Goal: Information Seeking & Learning: Learn about a topic

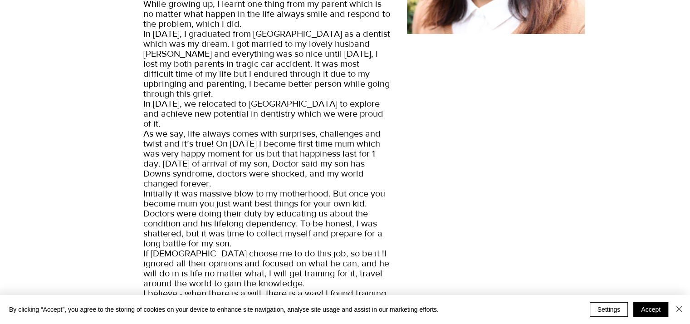
scroll to position [272, 0]
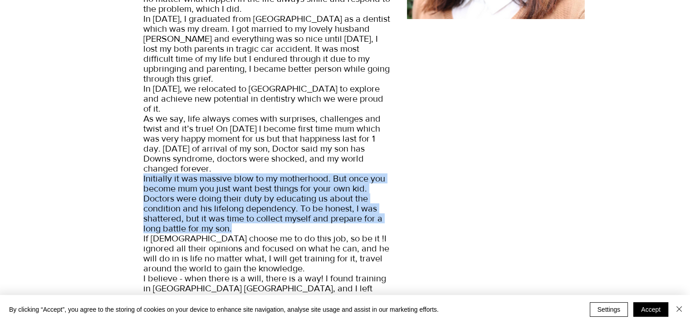
drag, startPoint x: 238, startPoint y: 210, endPoint x: 143, endPoint y: 159, distance: 107.3
click at [143, 159] on p "When it comes to describe myself, first thought come in my mind is that I am a …" at bounding box center [266, 323] width 247 height 798
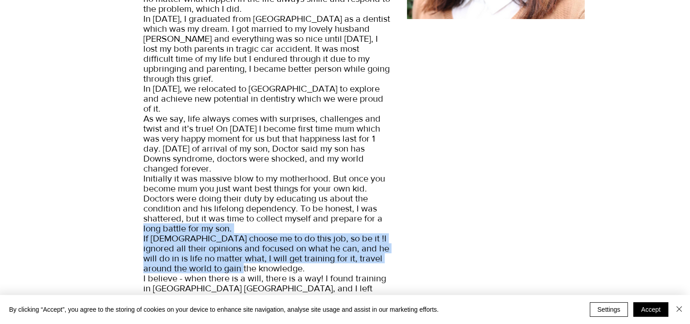
drag, startPoint x: 234, startPoint y: 245, endPoint x: 143, endPoint y: 211, distance: 97.3
click at [143, 211] on p "When it comes to describe myself, first thought come in my mind is that I am a …" at bounding box center [266, 323] width 247 height 798
click at [231, 207] on p "When it comes to describe myself, first thought come in my mind is that I am a …" at bounding box center [266, 323] width 247 height 798
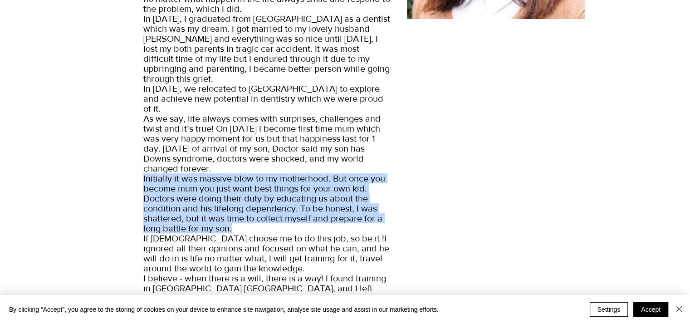
drag, startPoint x: 233, startPoint y: 207, endPoint x: 144, endPoint y: 161, distance: 100.0
click at [144, 161] on p "When it comes to describe myself, first thought come in my mind is that I am a …" at bounding box center [266, 323] width 247 height 798
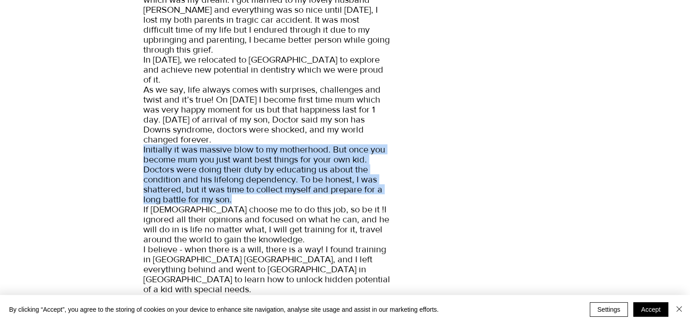
scroll to position [317, 0]
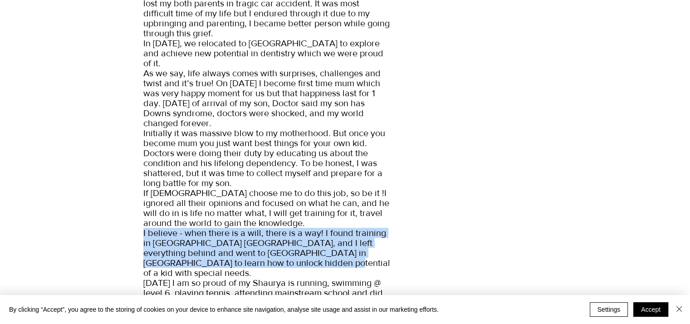
drag, startPoint x: 250, startPoint y: 241, endPoint x: 144, endPoint y: 210, distance: 111.0
click at [144, 210] on p "When it comes to describe myself, first thought come in my mind is that I am a …" at bounding box center [266, 277] width 247 height 798
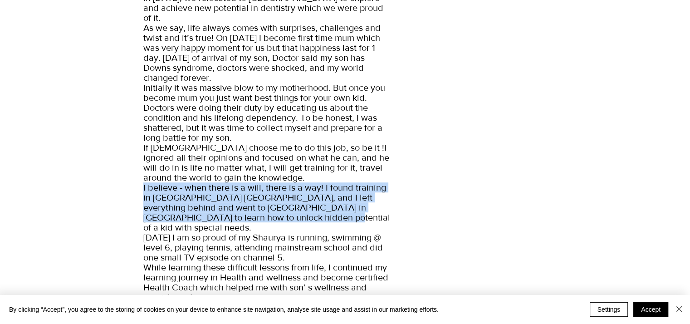
scroll to position [408, 0]
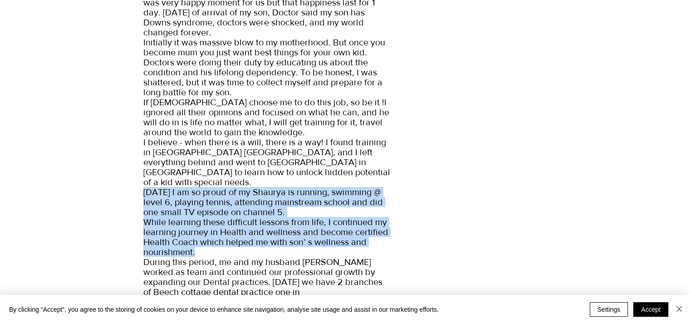
drag, startPoint x: 197, startPoint y: 218, endPoint x: 145, endPoint y: 162, distance: 76.7
click at [145, 162] on p "When it comes to describe myself, first thought come in my mind is that I am a …" at bounding box center [266, 187] width 247 height 798
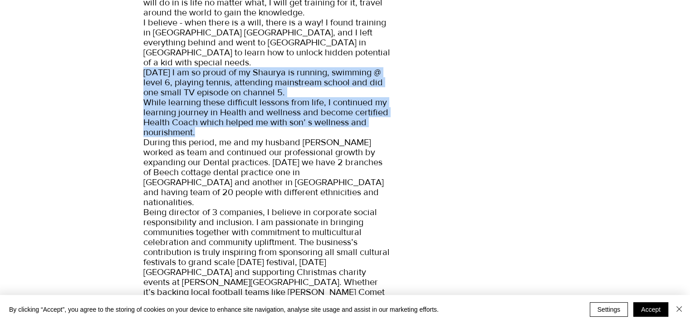
scroll to position [544, 0]
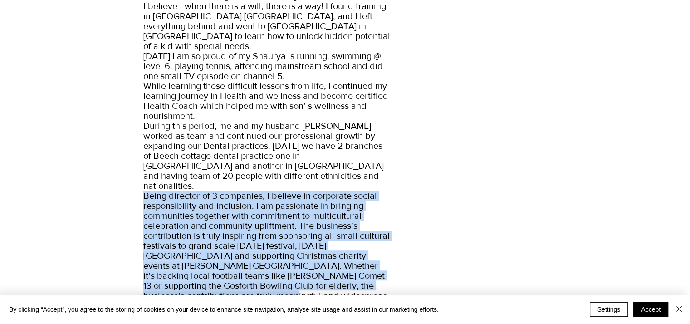
drag, startPoint x: 201, startPoint y: 251, endPoint x: 145, endPoint y: 152, distance: 113.7
click at [145, 152] on p "When it comes to describe myself, first thought come in my mind is that I am a …" at bounding box center [266, 51] width 247 height 798
click at [205, 244] on p "When it comes to describe myself, first thought come in my mind is that I am a …" at bounding box center [266, 51] width 247 height 798
drag, startPoint x: 205, startPoint y: 248, endPoint x: 145, endPoint y: 152, distance: 113.4
click at [145, 152] on p "When it comes to describe myself, first thought come in my mind is that I am a …" at bounding box center [266, 51] width 247 height 798
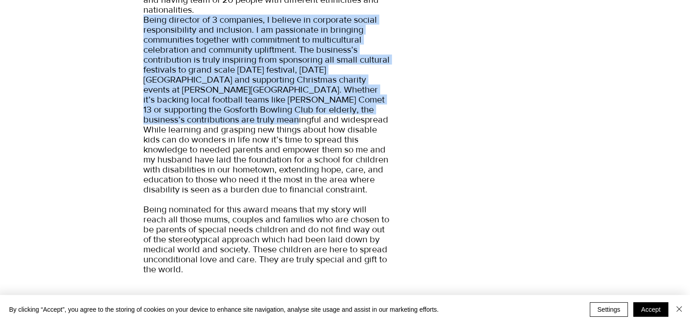
scroll to position [726, 0]
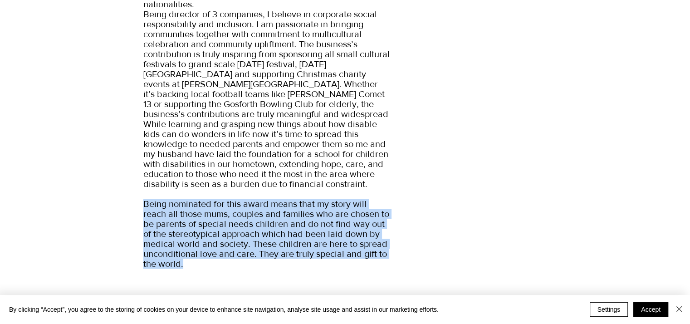
drag, startPoint x: 185, startPoint y: 216, endPoint x: 144, endPoint y: 152, distance: 75.7
click at [655, 309] on button "Accept" at bounding box center [650, 309] width 35 height 15
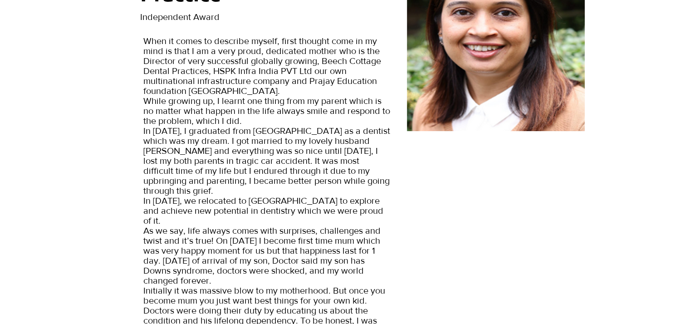
scroll to position [0, 0]
